Goal: Task Accomplishment & Management: Complete application form

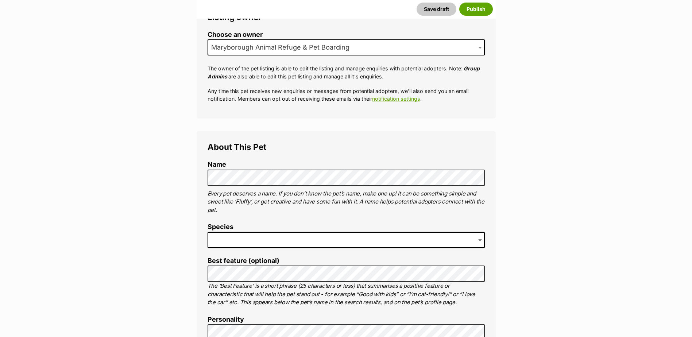
scroll to position [145, 0]
click at [311, 232] on span at bounding box center [346, 240] width 277 height 16
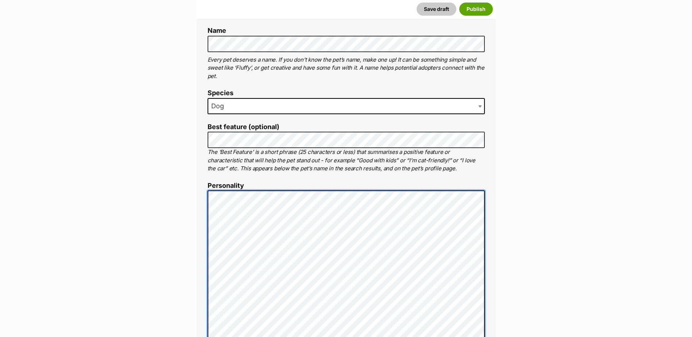
scroll to position [279, 0]
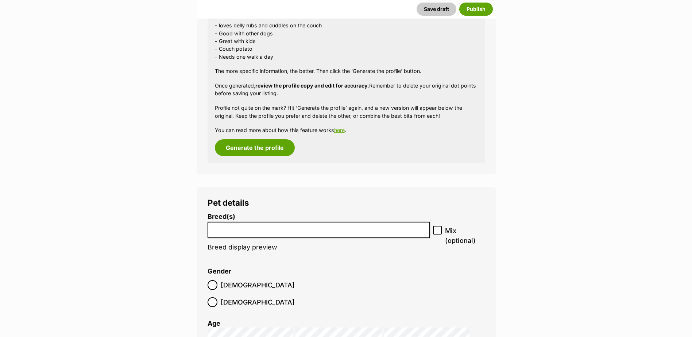
click at [255, 233] on li at bounding box center [319, 230] width 218 height 15
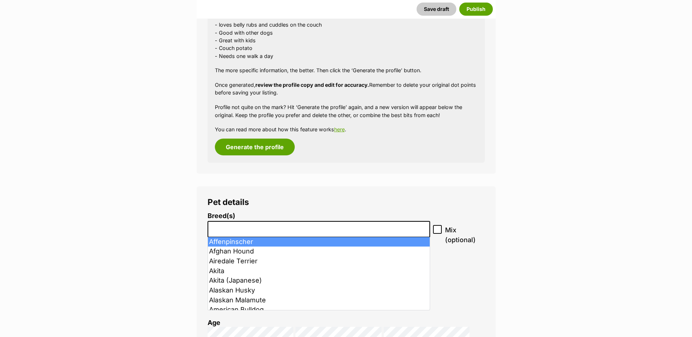
scroll to position [714, 0]
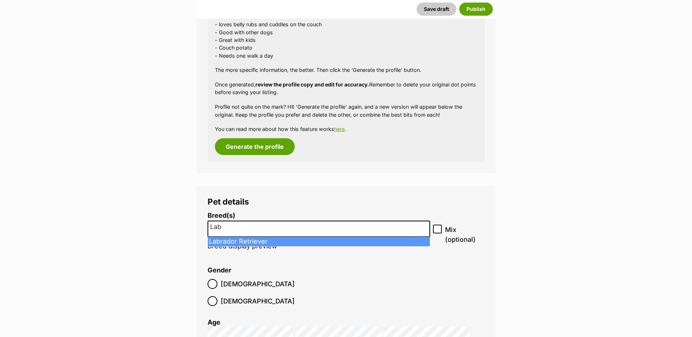
type input "Lab"
select select "372"
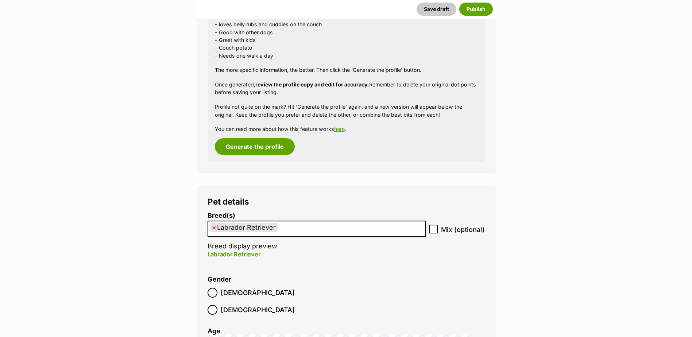
click at [282, 227] on input "search" at bounding box center [282, 227] width 5 height 8
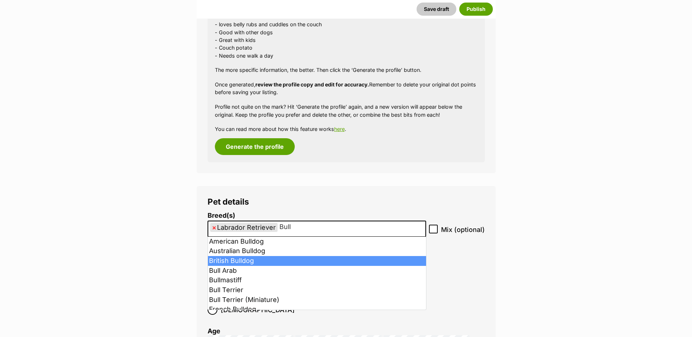
type input "Bull"
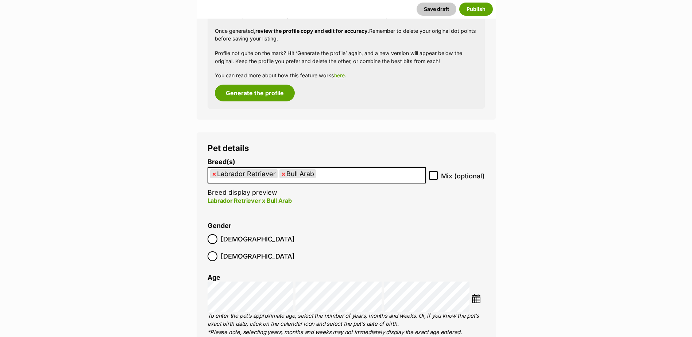
scroll to position [799, 0]
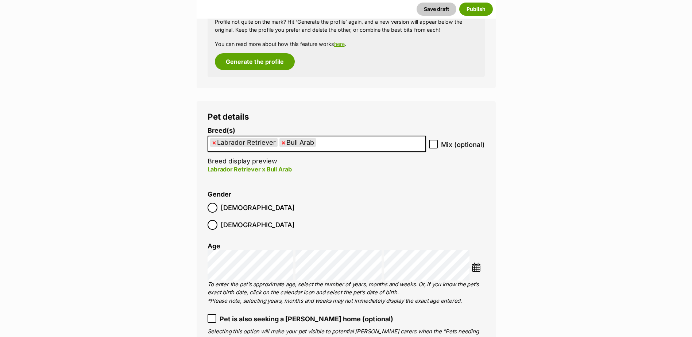
click at [478, 263] on img at bounding box center [476, 267] width 9 height 9
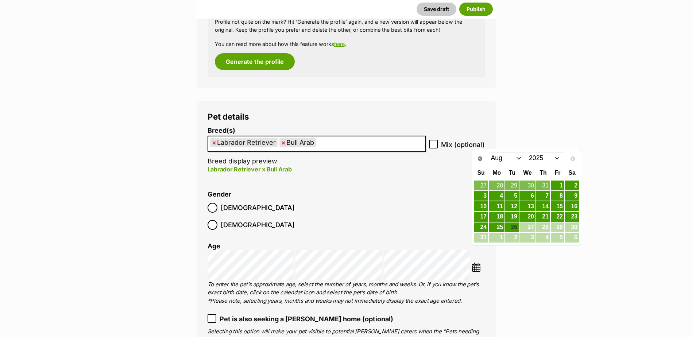
click at [533, 158] on select "2015 2016 2017 2018 2019 2020 2021 2022 2023 2024 2025" at bounding box center [546, 158] width 38 height 12
click at [511, 154] on select "Jan Feb Mar Apr May Jun Jul Aug Sep Oct Nov Dec" at bounding box center [508, 158] width 38 height 12
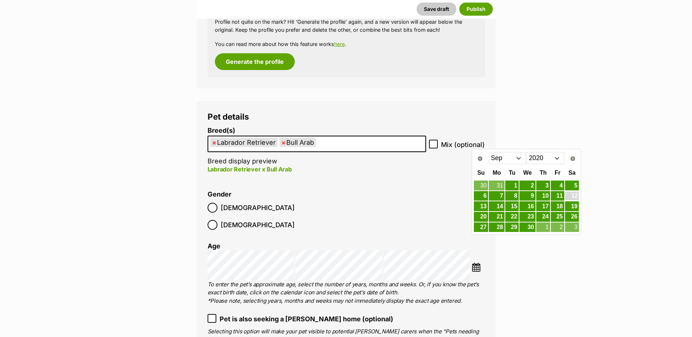
click at [568, 196] on link "12" at bounding box center [572, 196] width 14 height 9
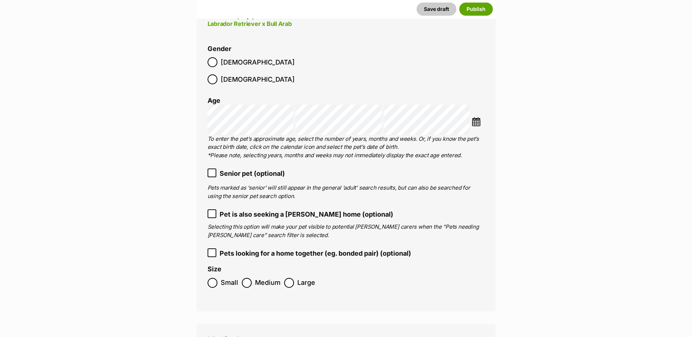
scroll to position [945, 0]
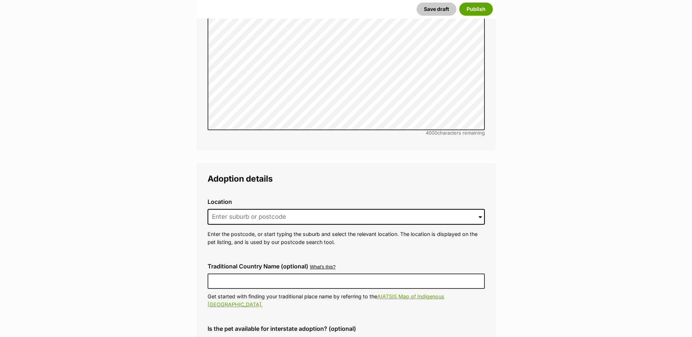
scroll to position [1583, 0]
click at [398, 208] on input at bounding box center [346, 216] width 277 height 16
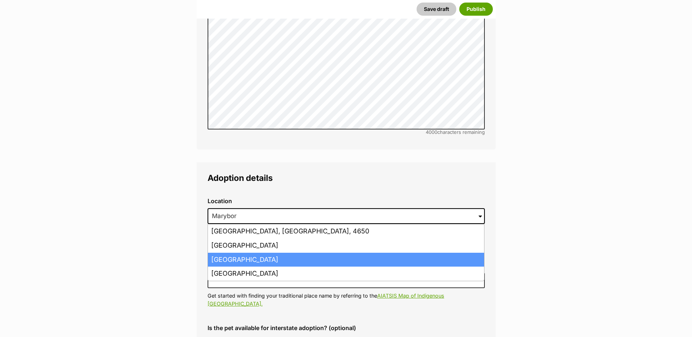
click at [325, 253] on li "Maryborough West, Queensland, 4650" at bounding box center [346, 260] width 276 height 14
type input "Maryborough West, Queensland, 4650"
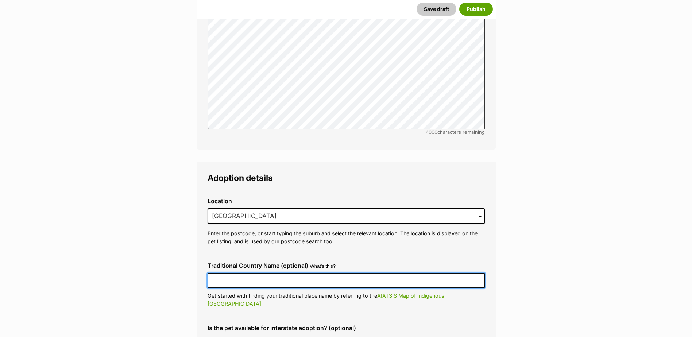
click at [325, 273] on input "Traditional Country Name (optional)" at bounding box center [346, 280] width 277 height 15
type input "Australia"
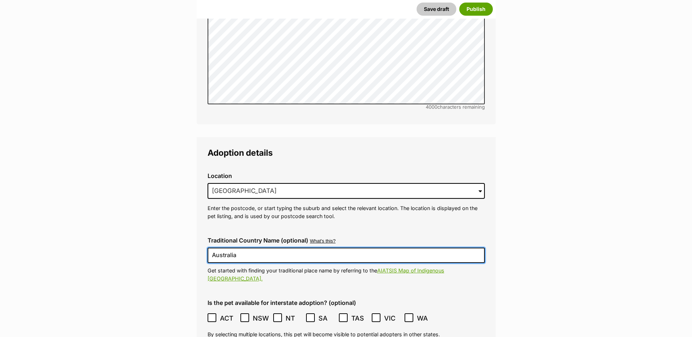
scroll to position [1608, 0]
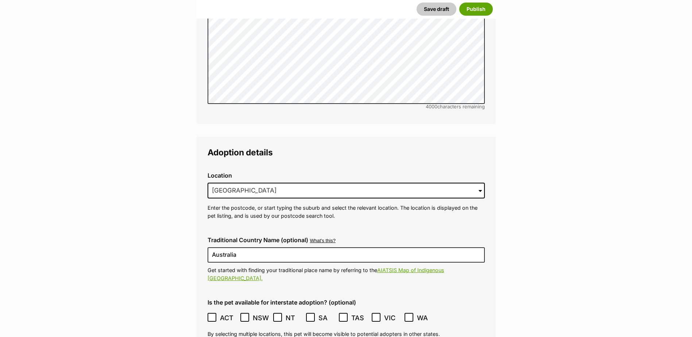
click at [213, 315] on icon at bounding box center [211, 317] width 5 height 5
click at [280, 315] on icon at bounding box center [277, 317] width 5 height 5
click at [309, 315] on icon at bounding box center [310, 317] width 5 height 5
click at [343, 315] on icon at bounding box center [343, 317] width 5 height 5
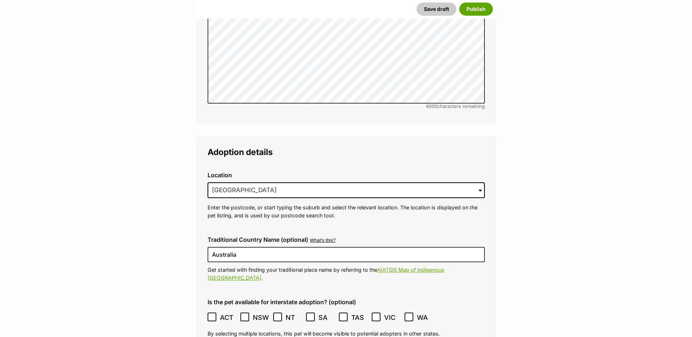
click at [408, 315] on icon at bounding box center [408, 317] width 5 height 5
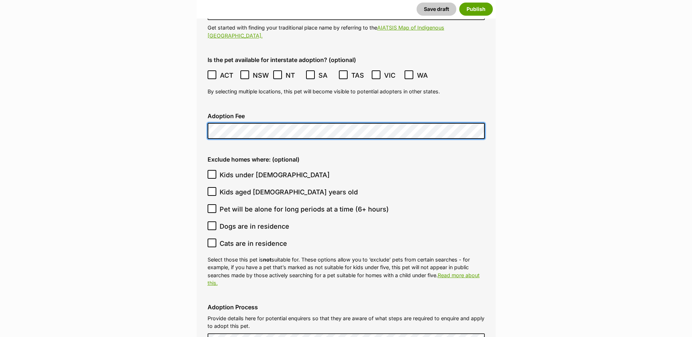
scroll to position [1851, 0]
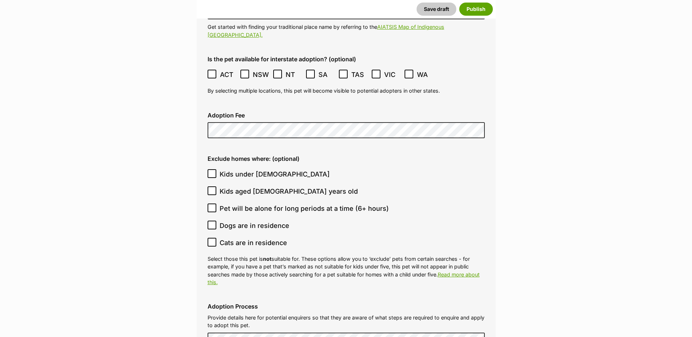
click at [211, 240] on icon at bounding box center [211, 242] width 5 height 5
click at [211, 238] on input "Cats are in residence" at bounding box center [212, 242] width 9 height 9
checkbox input "true"
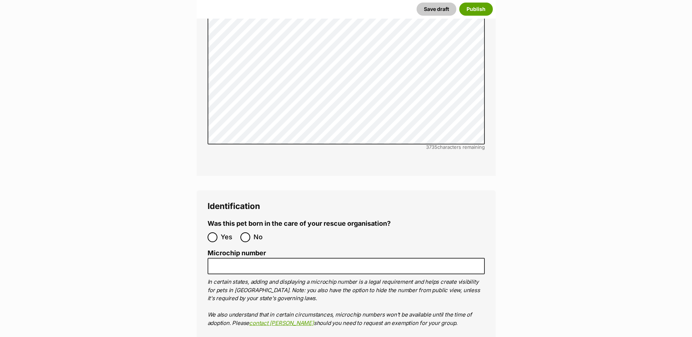
scroll to position [2222, 0]
click at [248, 232] on input "No" at bounding box center [245, 237] width 10 height 10
radio input "true"
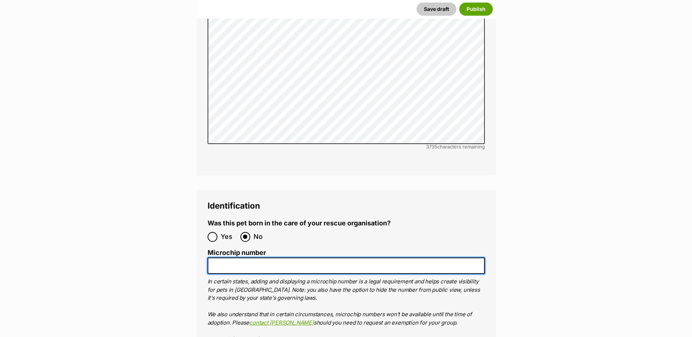
click at [255, 258] on input "Microchip number" at bounding box center [346, 266] width 277 height 16
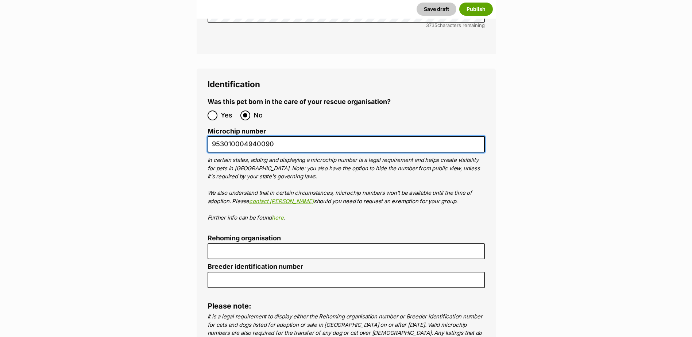
type input "953010004940090"
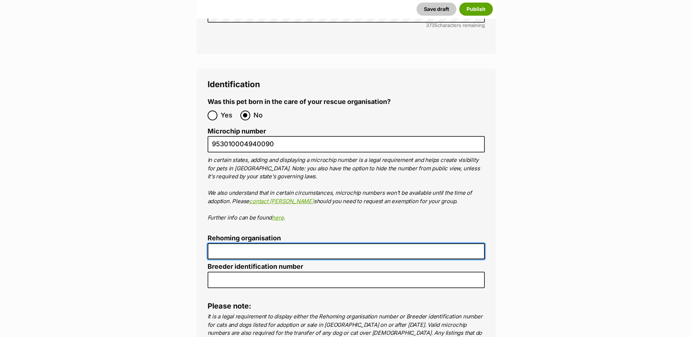
scroll to position [2344, 0]
click at [253, 243] on input "Rehoming organisation" at bounding box center [346, 251] width 277 height 16
type input "MDAR"
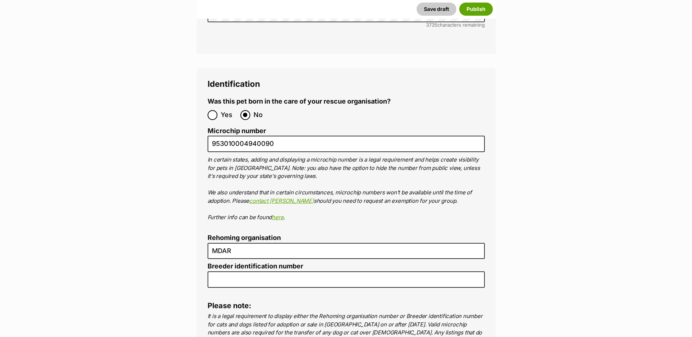
type input "0000312643880"
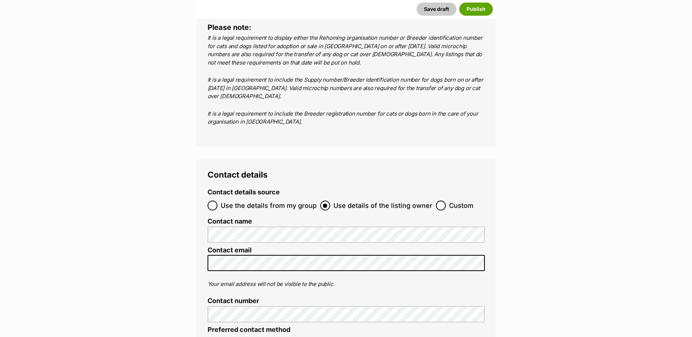
scroll to position [2685, 0]
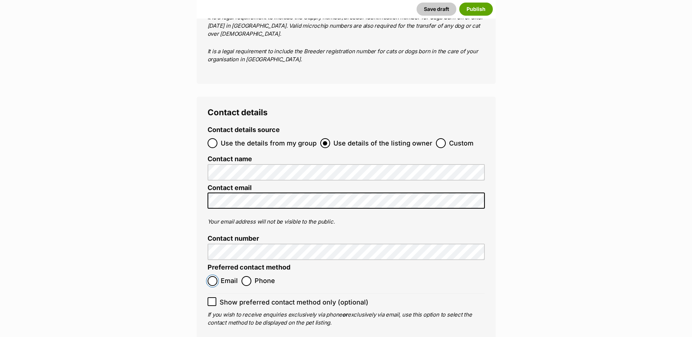
click at [212, 276] on input "Email" at bounding box center [213, 281] width 10 height 10
radio input "true"
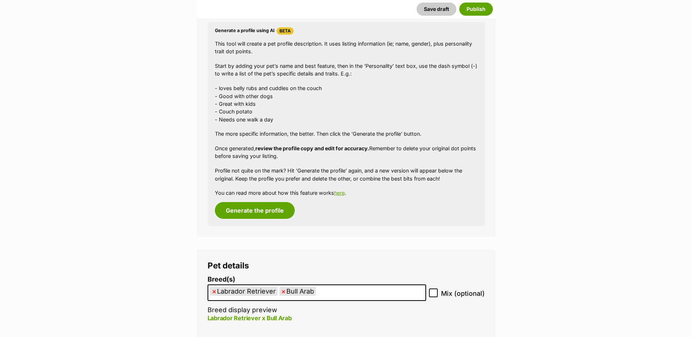
scroll to position [627, 0]
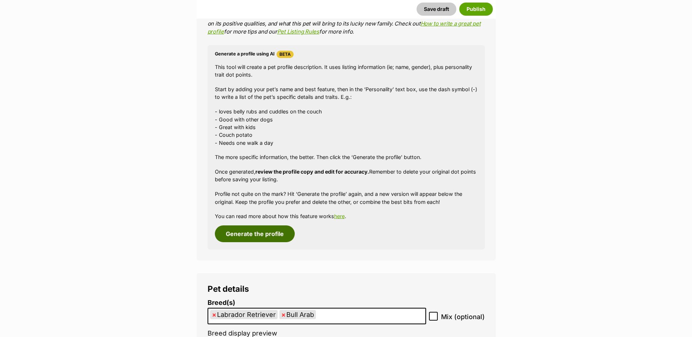
click at [253, 232] on button "Generate the profile" at bounding box center [255, 234] width 80 height 17
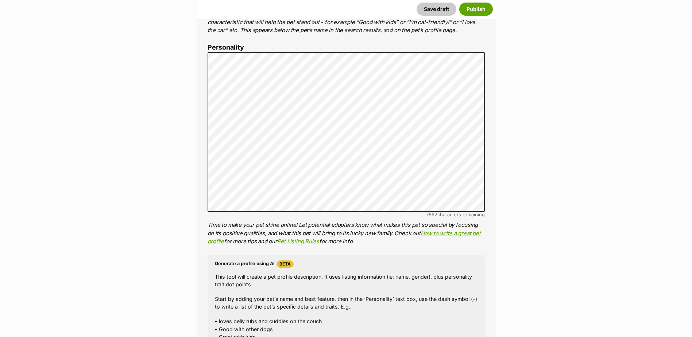
scroll to position [380, 0]
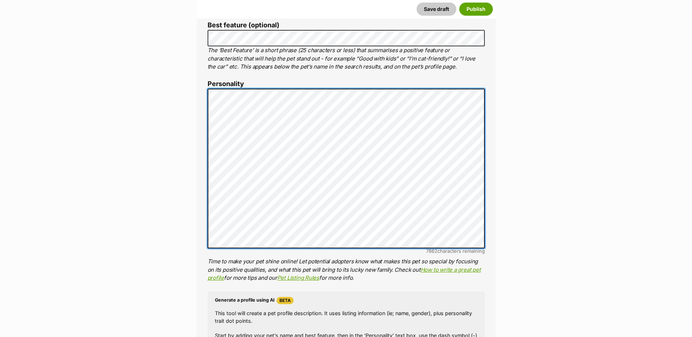
click at [204, 87] on div "About This Pet Name Henlo there, it looks like you might be using the pet name …" at bounding box center [346, 201] width 299 height 611
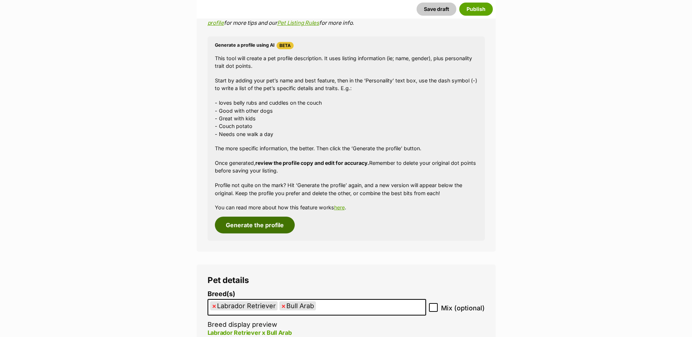
click at [253, 220] on button "Generate the profile" at bounding box center [255, 225] width 80 height 17
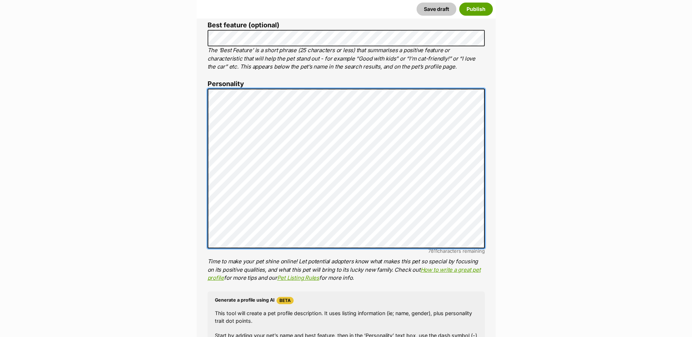
click at [204, 184] on div "About This Pet Name Henlo there, it looks like you might be using the pet name …" at bounding box center [346, 201] width 299 height 611
click at [206, 90] on div "About This Pet Name Henlo there, it looks like you might be using the pet name …" at bounding box center [346, 201] width 299 height 611
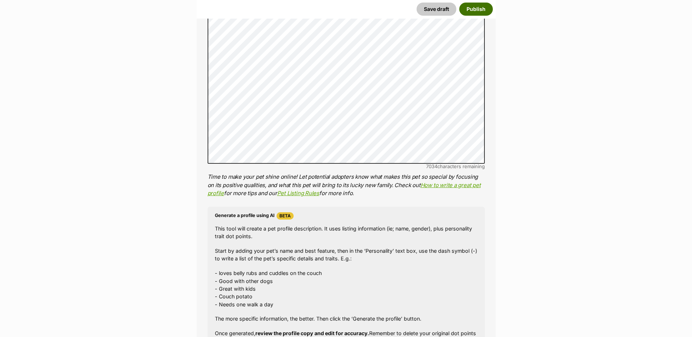
scroll to position [465, 0]
click at [484, 5] on button "Publish" at bounding box center [476, 9] width 34 height 13
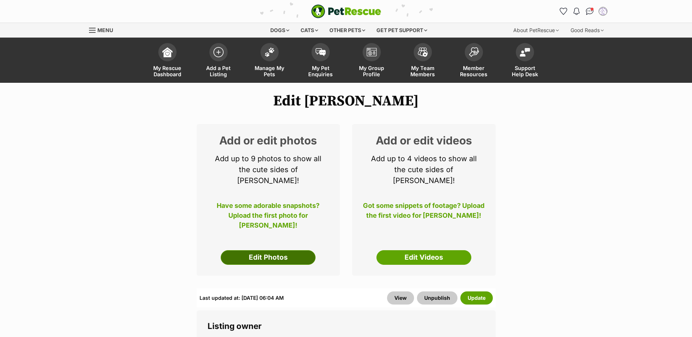
click at [271, 252] on link "Edit Photos" at bounding box center [268, 257] width 95 height 15
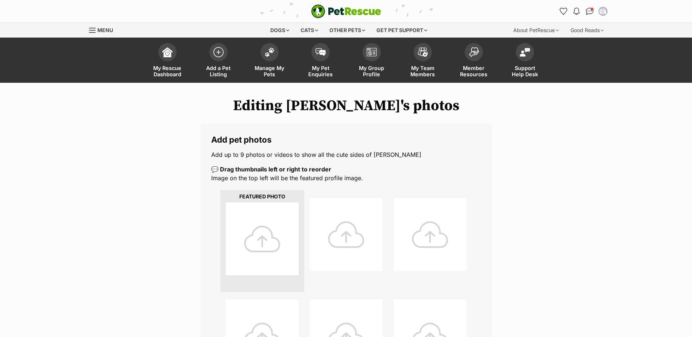
click at [246, 217] on div at bounding box center [262, 239] width 73 height 73
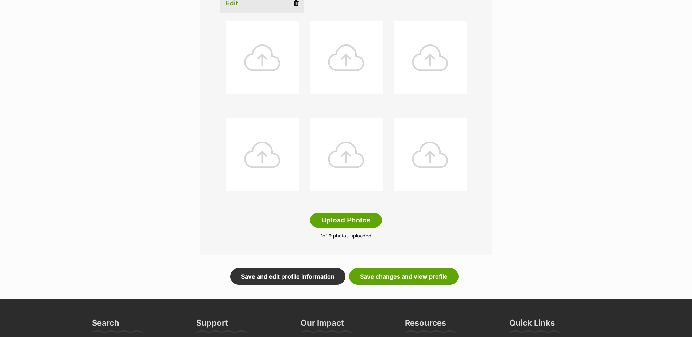
scroll to position [279, 0]
click at [395, 280] on link "Save changes and view profile" at bounding box center [403, 276] width 109 height 17
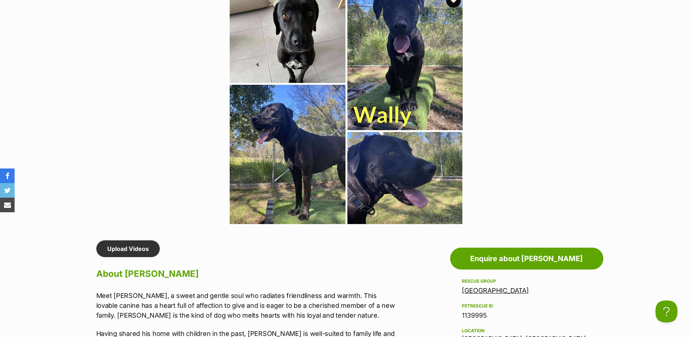
scroll to position [396, 0]
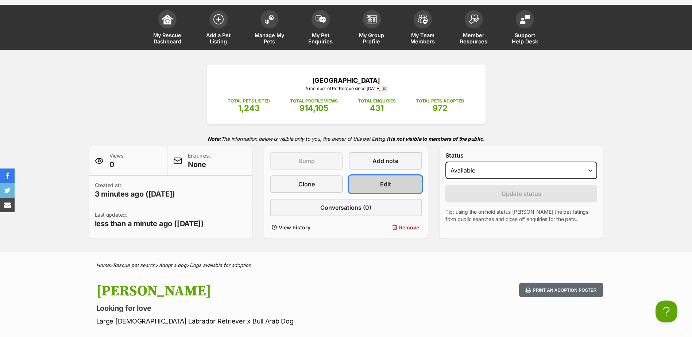
click at [392, 187] on link "Edit" at bounding box center [385, 185] width 73 height 18
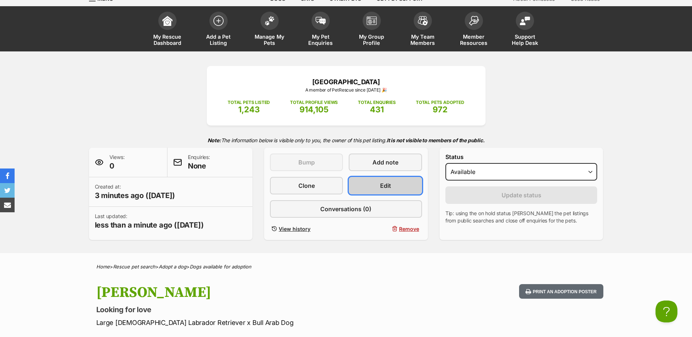
scroll to position [31, 0]
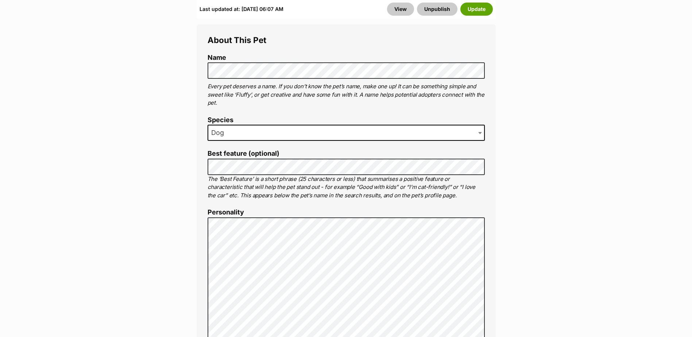
scroll to position [453, 0]
click at [470, 8] on button "Update" at bounding box center [476, 9] width 32 height 13
